Goal: Transaction & Acquisition: Purchase product/service

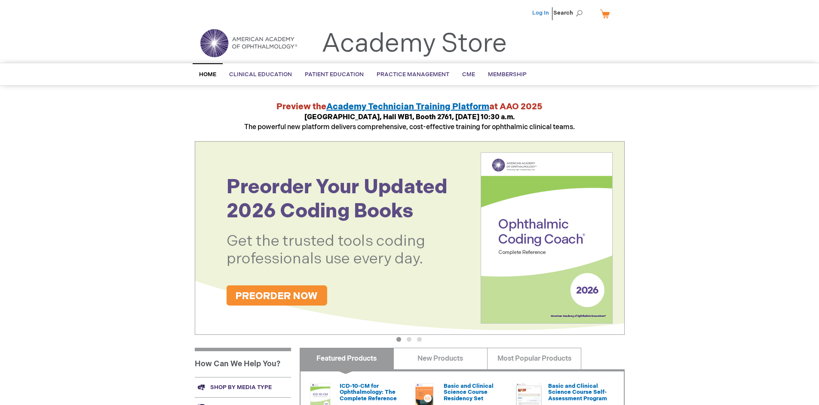
click at [542, 13] on link "Log In" at bounding box center [541, 12] width 17 height 7
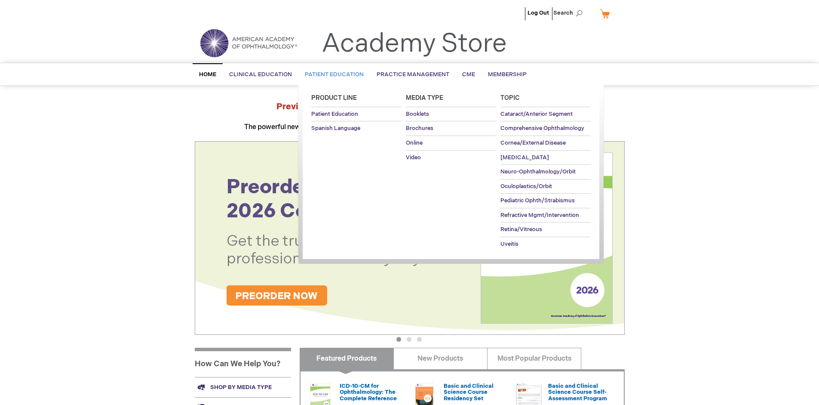
click at [332, 74] on span "Patient Education" at bounding box center [334, 74] width 59 height 7
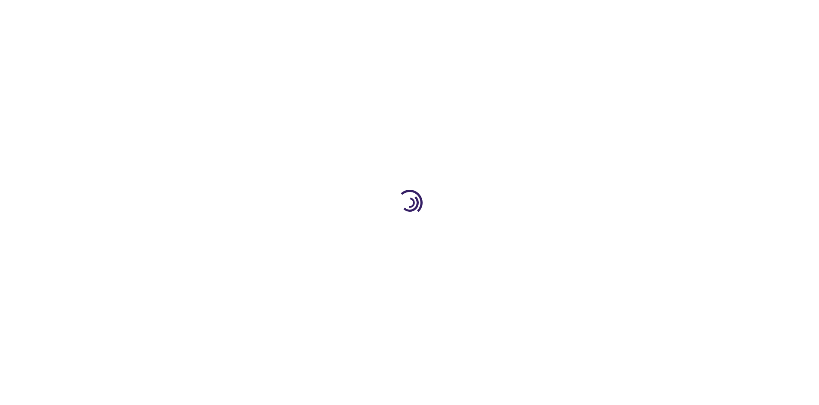
click at [542, 232] on span "Add to Cart" at bounding box center [538, 232] width 35 height 8
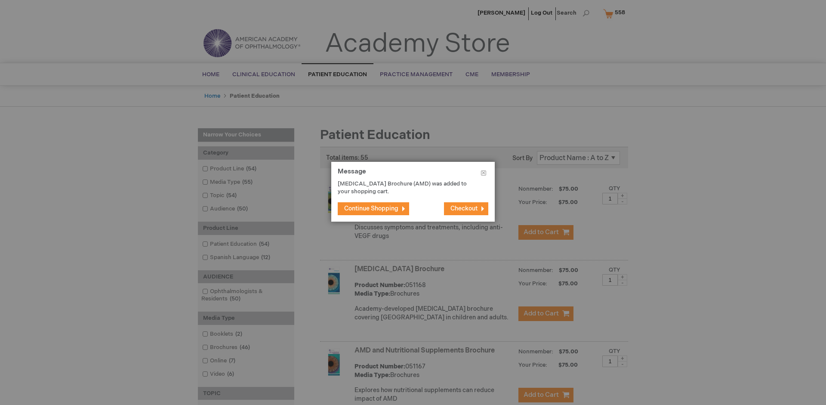
click at [371, 208] on span "Continue Shopping" at bounding box center [371, 208] width 54 height 7
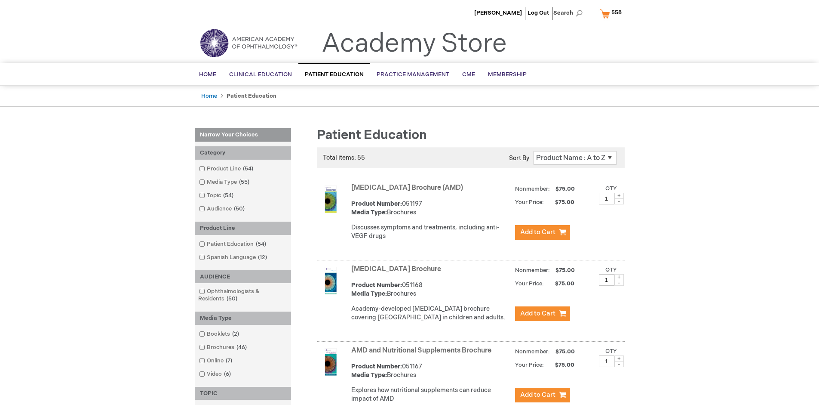
click at [423, 354] on link "AMD and Nutritional Supplements Brochure" at bounding box center [421, 350] width 140 height 8
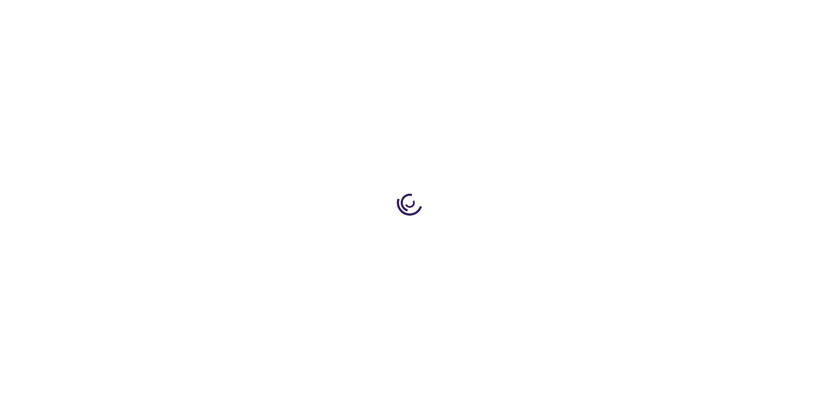
type input "1"
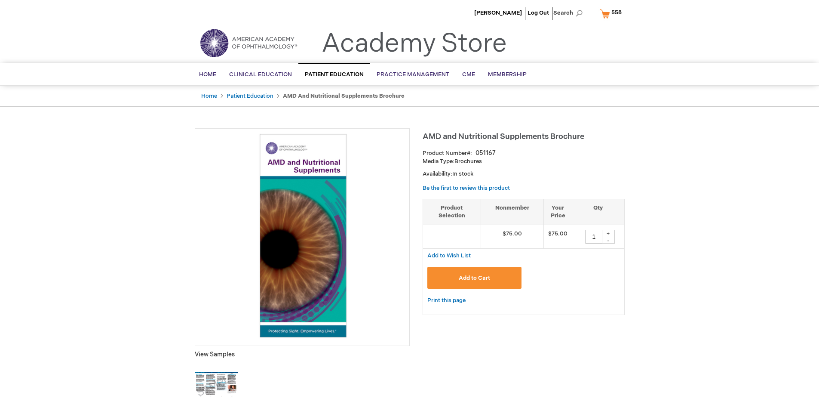
click at [474, 277] on span "Add to Cart" at bounding box center [474, 277] width 31 height 7
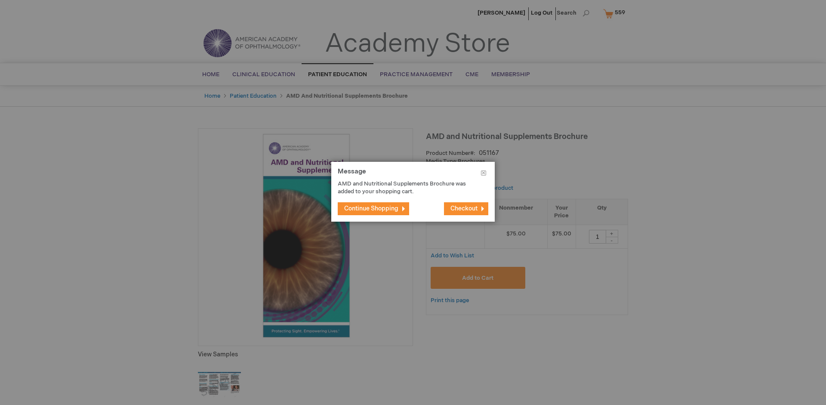
click at [371, 208] on span "Continue Shopping" at bounding box center [371, 208] width 54 height 7
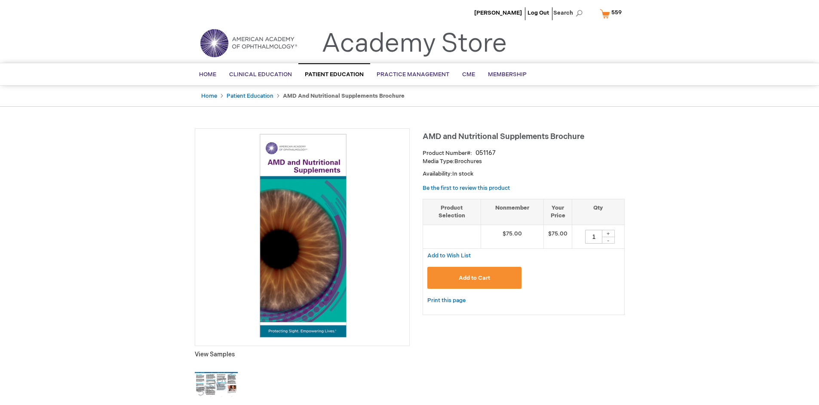
click at [613, 13] on span "559" at bounding box center [617, 12] width 10 height 7
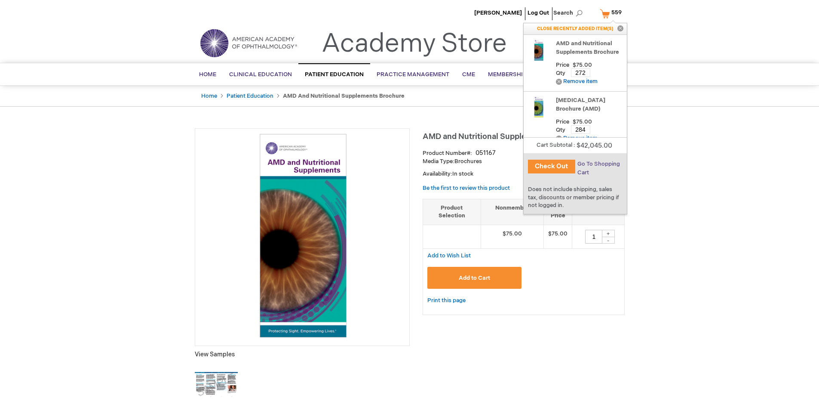
click at [598, 164] on span "Go To Shopping Cart" at bounding box center [599, 167] width 43 height 15
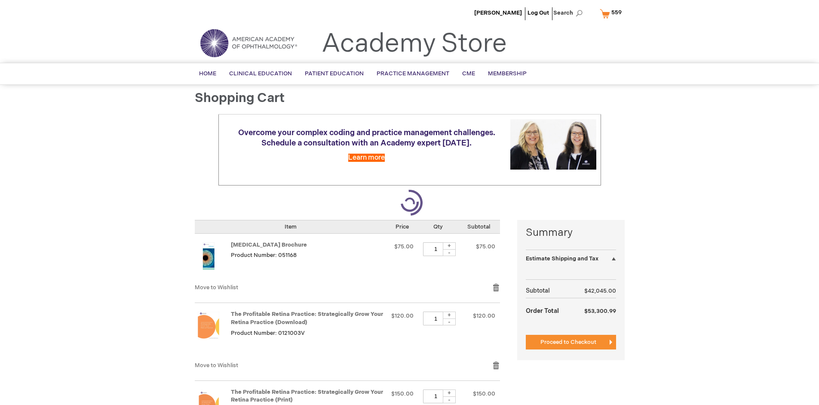
select select "US"
select select "41"
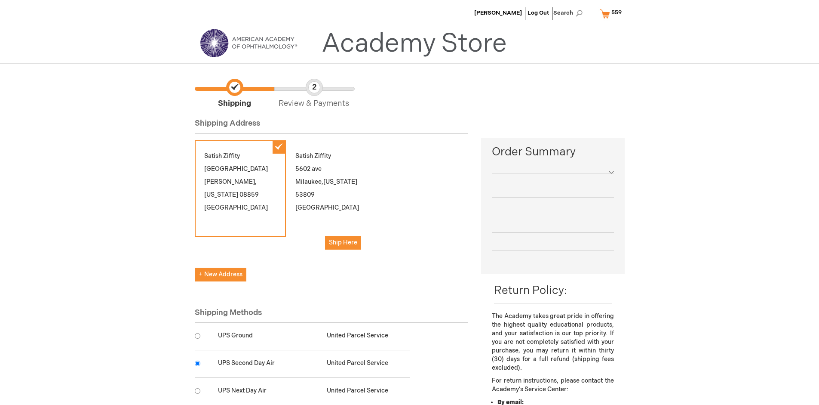
click at [197, 363] on input "radio" at bounding box center [198, 363] width 6 height 6
